Goal: Navigation & Orientation: Understand site structure

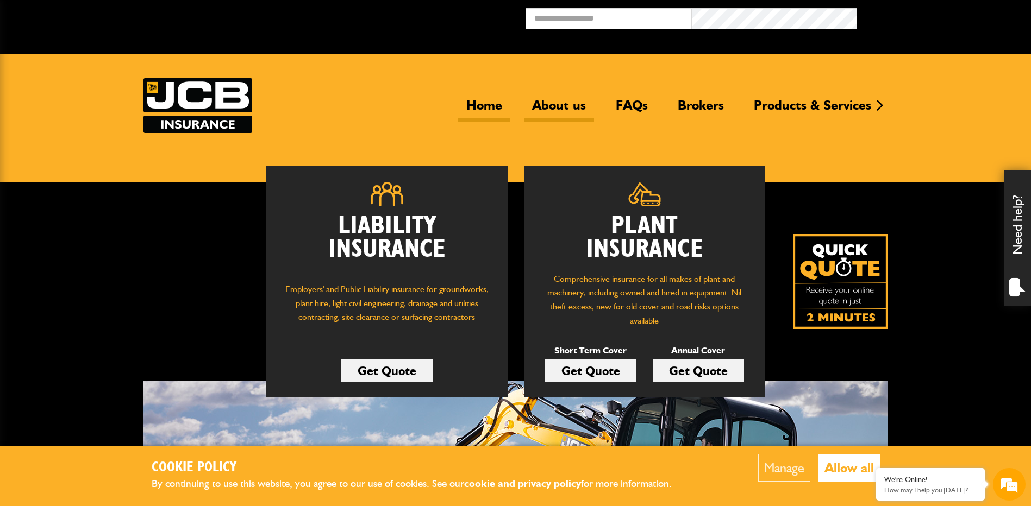
click at [553, 109] on link "About us" at bounding box center [559, 109] width 70 height 25
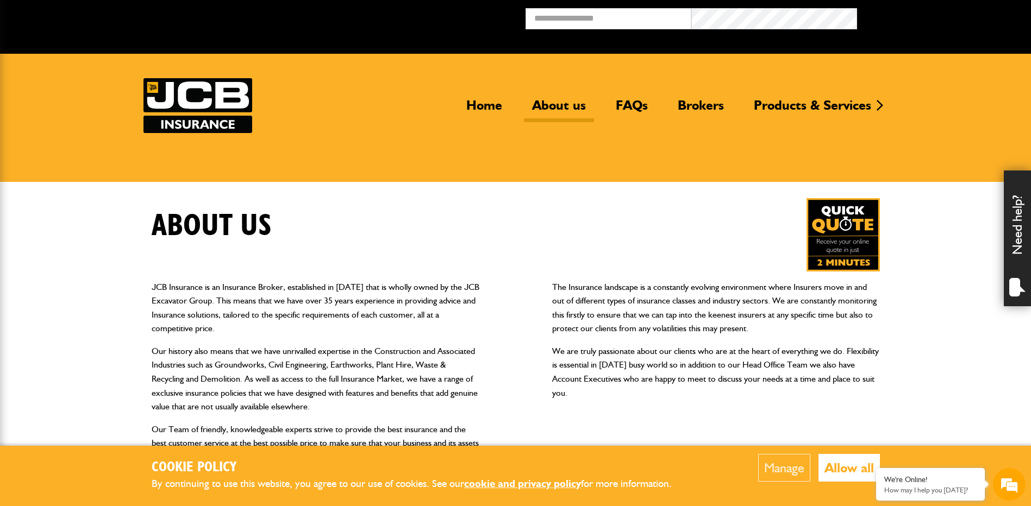
scroll to position [54, 0]
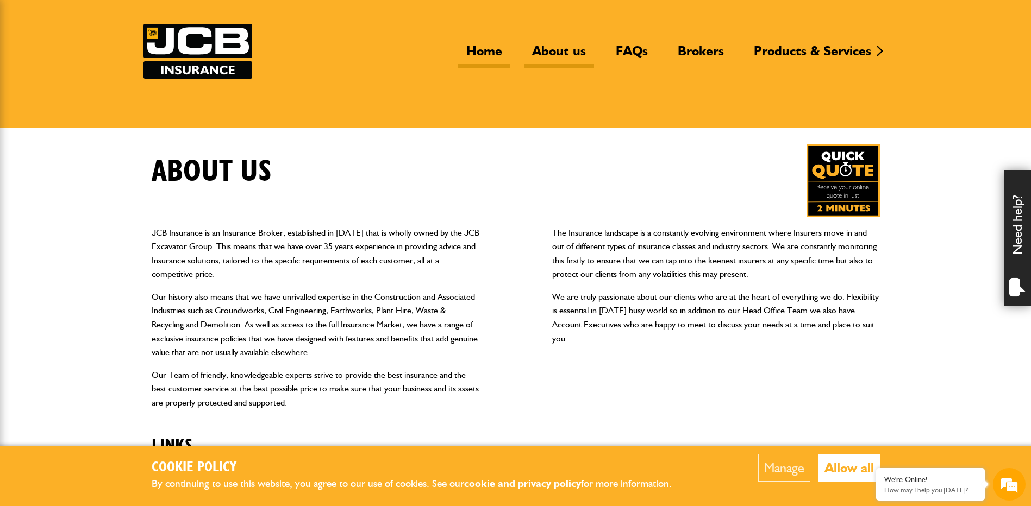
click at [490, 48] on link "Home" at bounding box center [484, 55] width 52 height 25
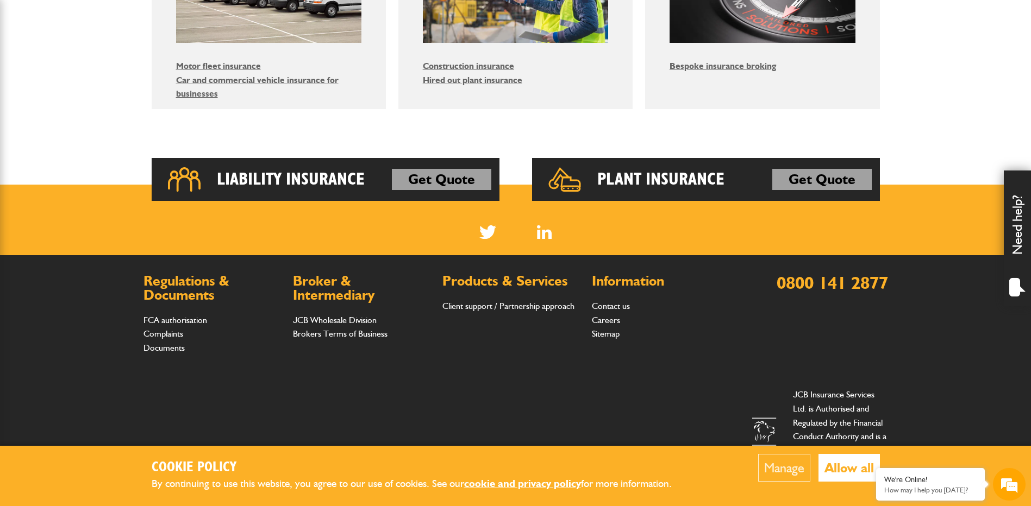
scroll to position [773, 0]
